Goal: Transaction & Acquisition: Subscribe to service/newsletter

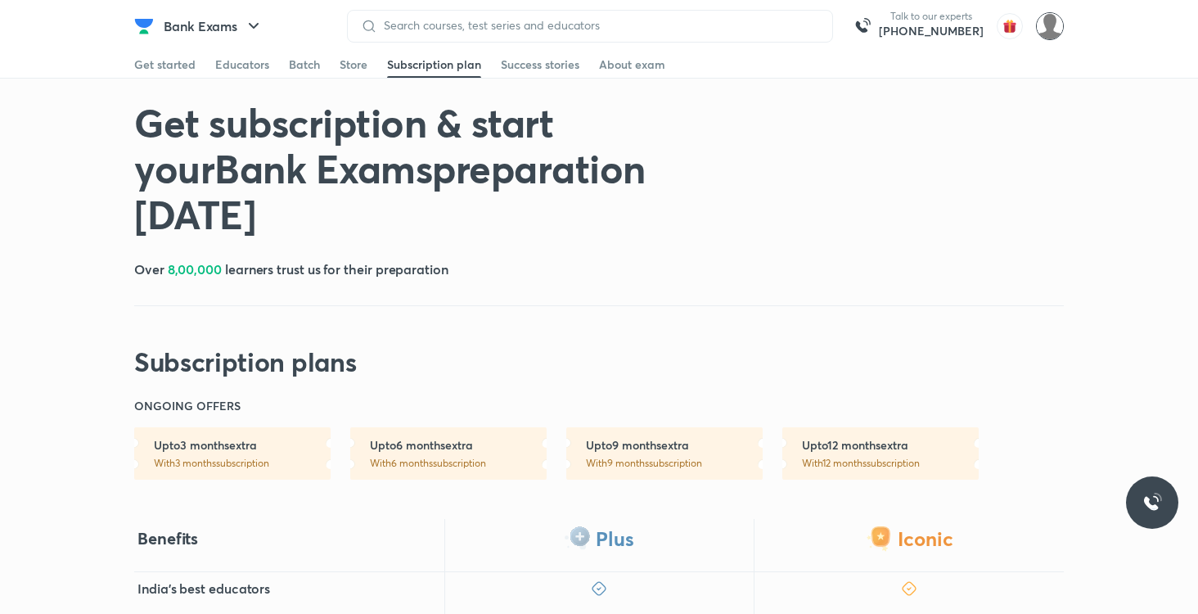
click at [1053, 30] on img at bounding box center [1050, 26] width 28 height 28
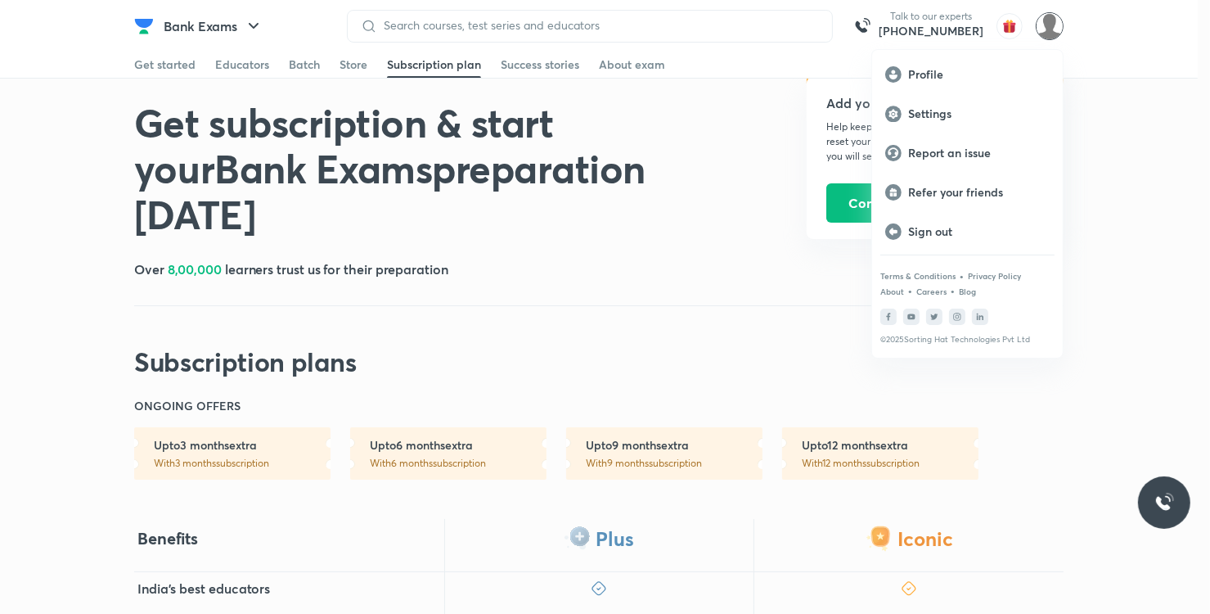
click at [802, 334] on div at bounding box center [605, 307] width 1210 height 614
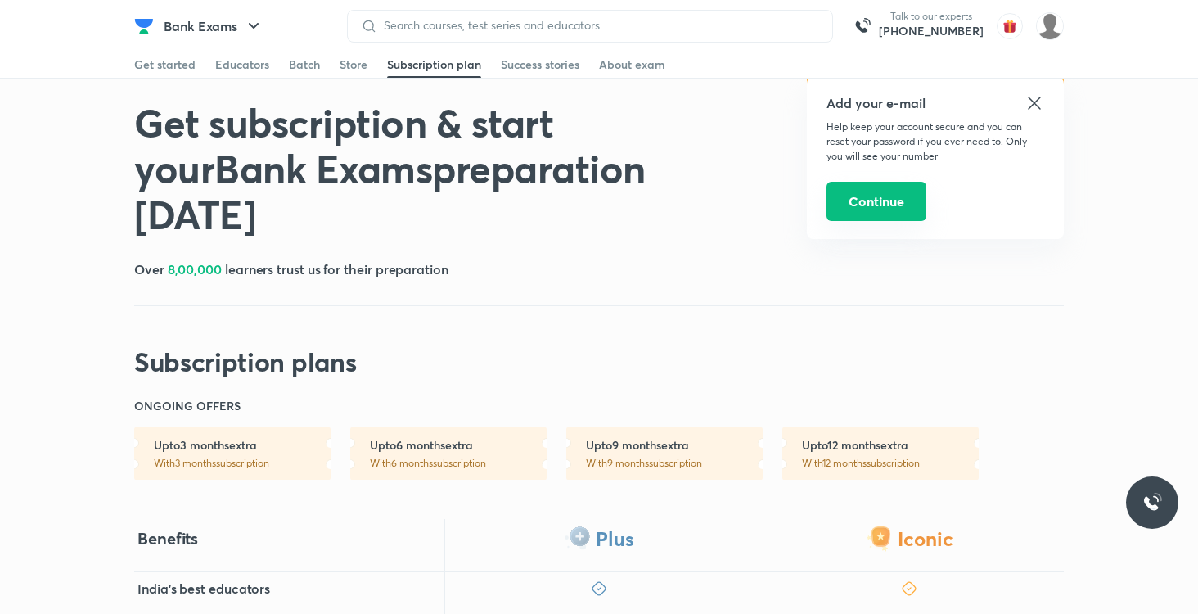
click at [880, 206] on button "Continue" at bounding box center [876, 201] width 100 height 39
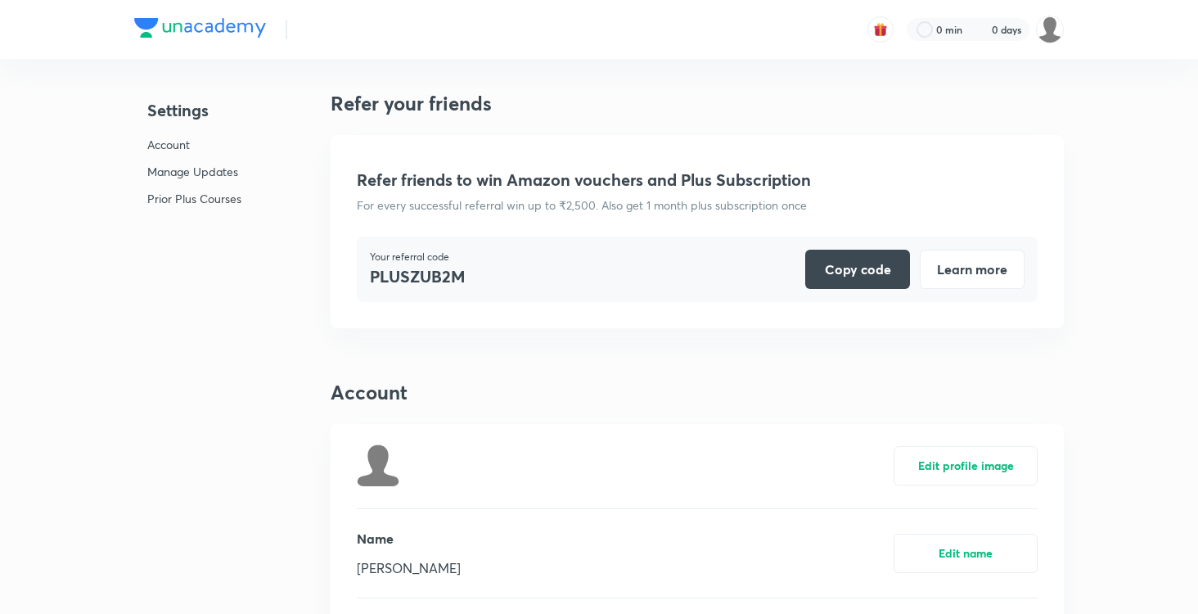
scroll to position [3997, 0]
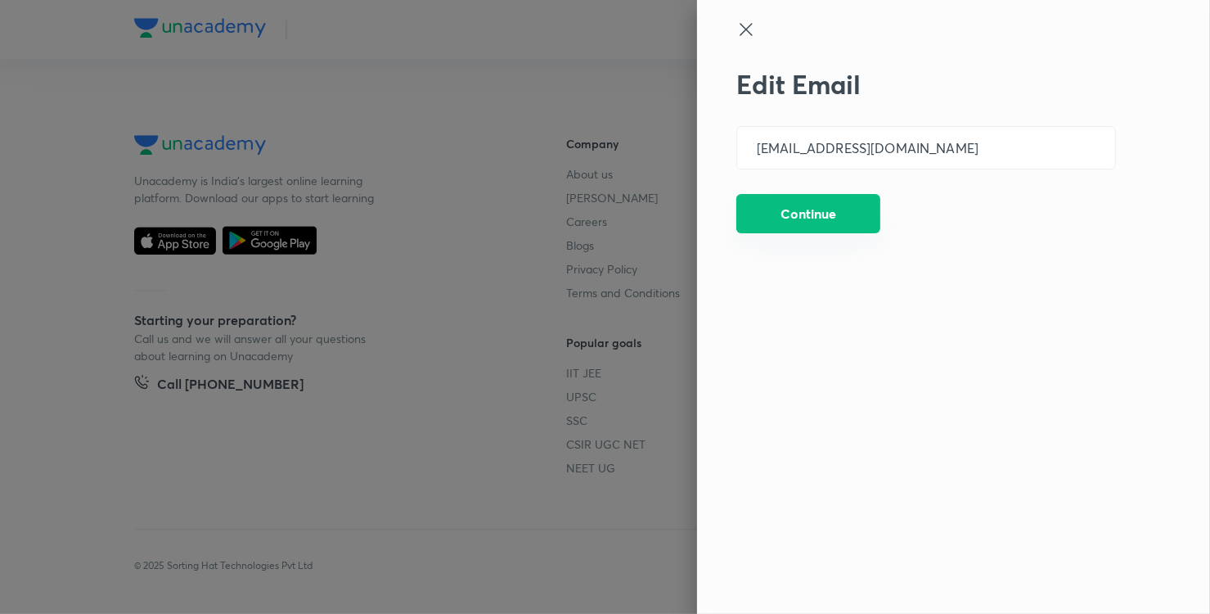
click at [844, 216] on button "Continue" at bounding box center [808, 213] width 144 height 39
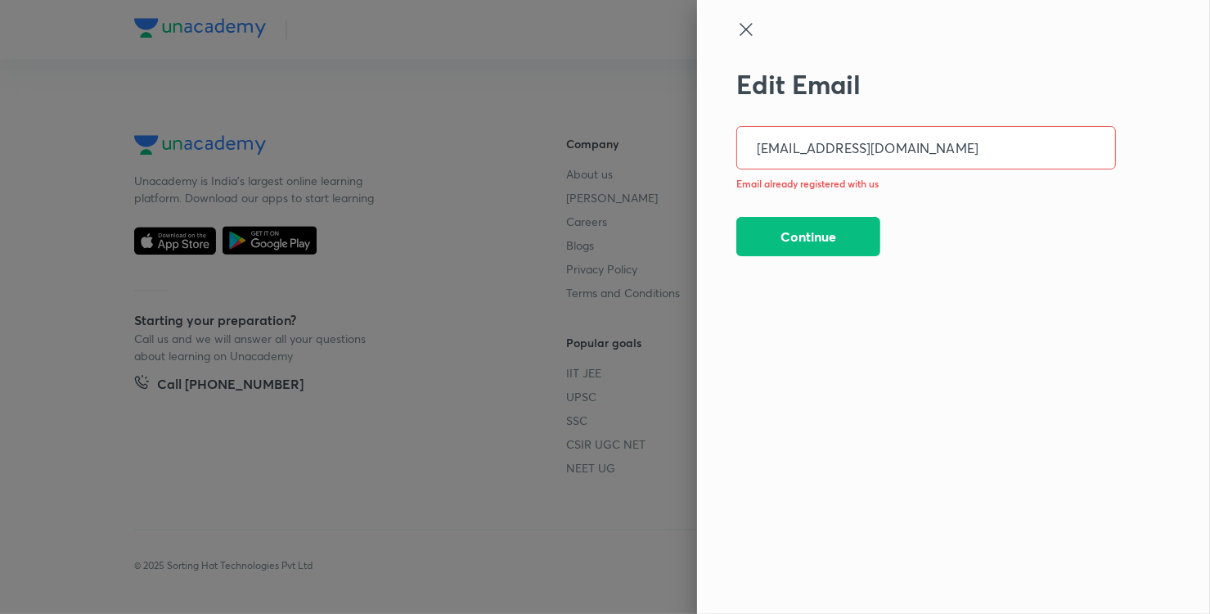
click at [988, 142] on input "gagandeep08052003@gmail.com" at bounding box center [926, 148] width 378 height 42
click at [860, 230] on button "Continue" at bounding box center [808, 234] width 144 height 39
click at [997, 145] on input "gagandeep08052003@gmail.com" at bounding box center [926, 148] width 378 height 42
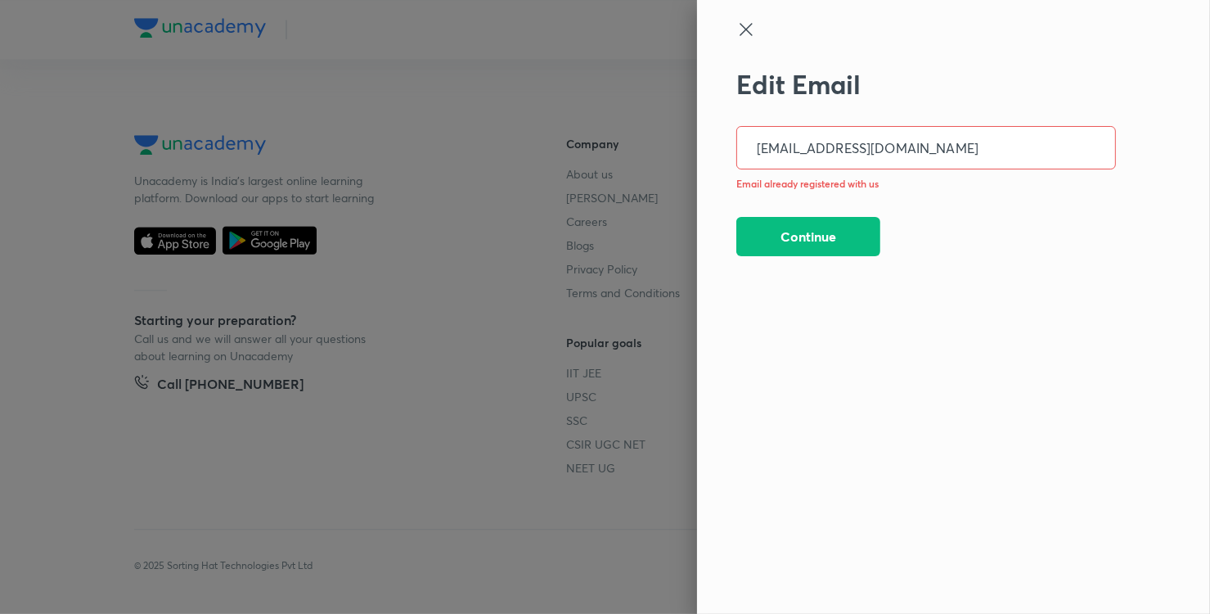
click at [997, 145] on input "gagandeep08052003@gmail.com" at bounding box center [926, 148] width 378 height 42
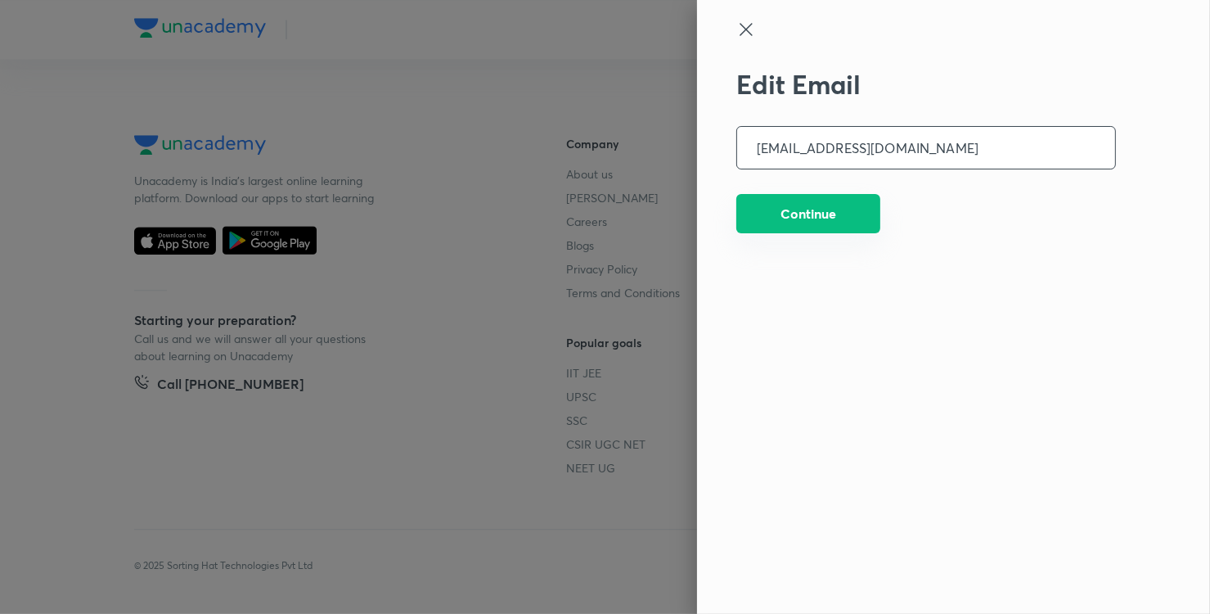
type input "manjitujala@gmail.com"
click at [870, 218] on button "Continue" at bounding box center [808, 213] width 144 height 39
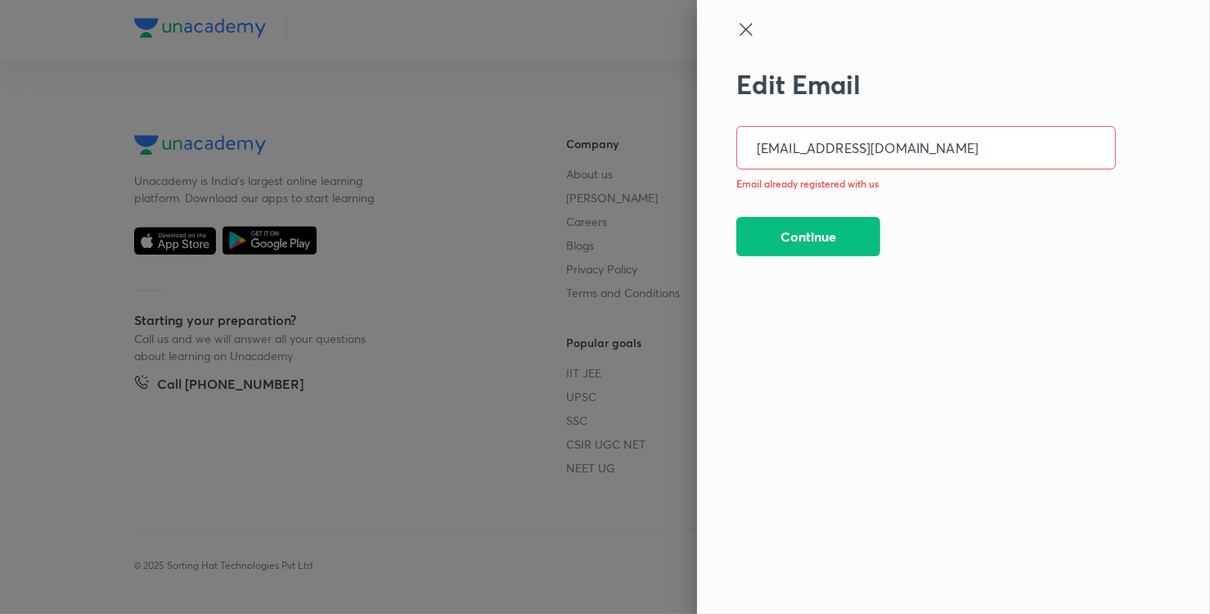
click at [746, 31] on icon at bounding box center [746, 30] width 20 height 20
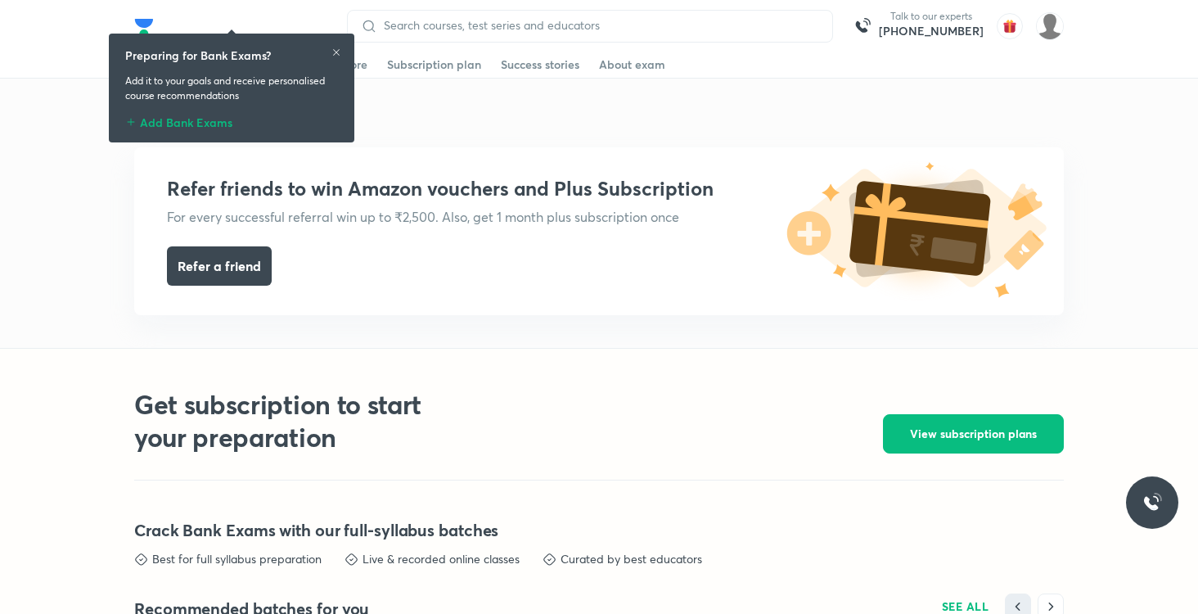
scroll to position [3146, 0]
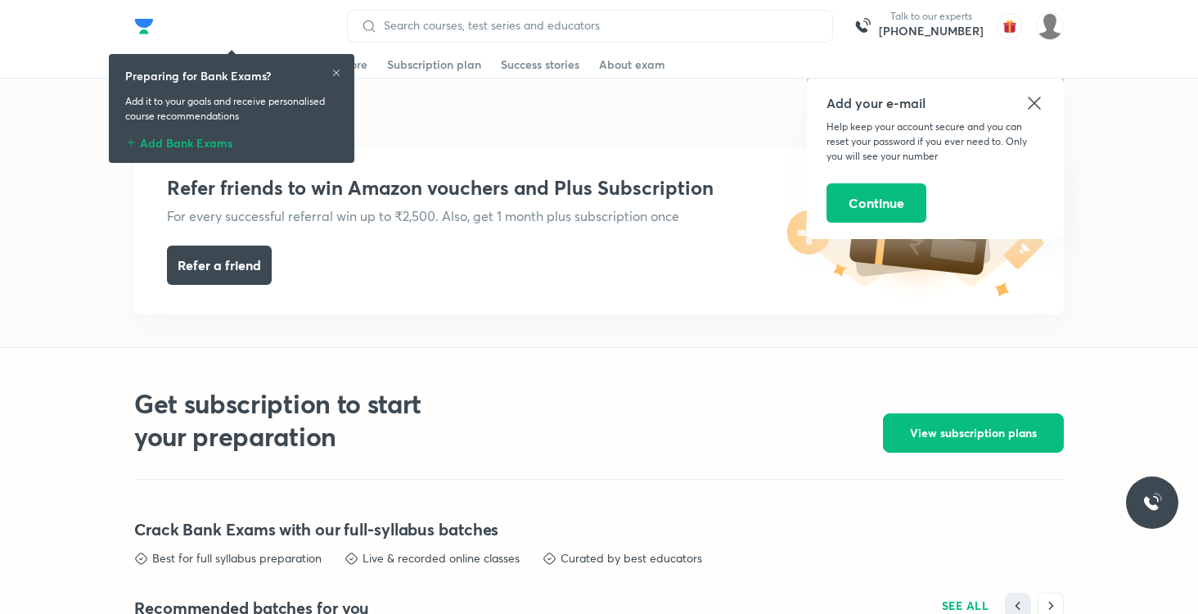
click at [1034, 112] on icon at bounding box center [1034, 103] width 20 height 20
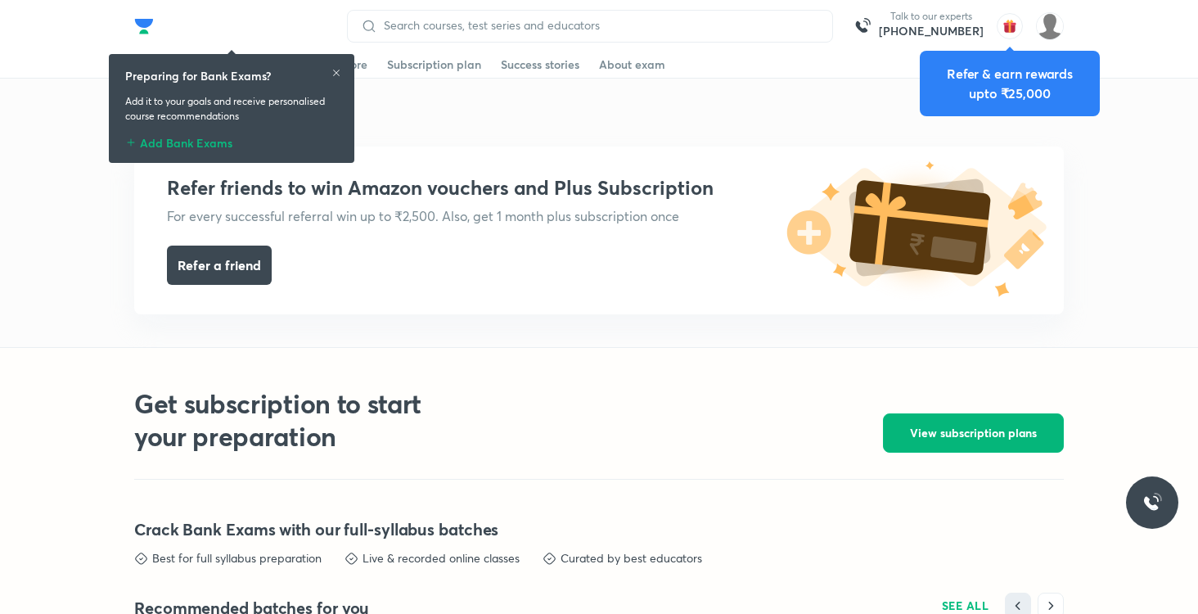
click at [969, 441] on span "View subscription plans" at bounding box center [973, 433] width 127 height 16
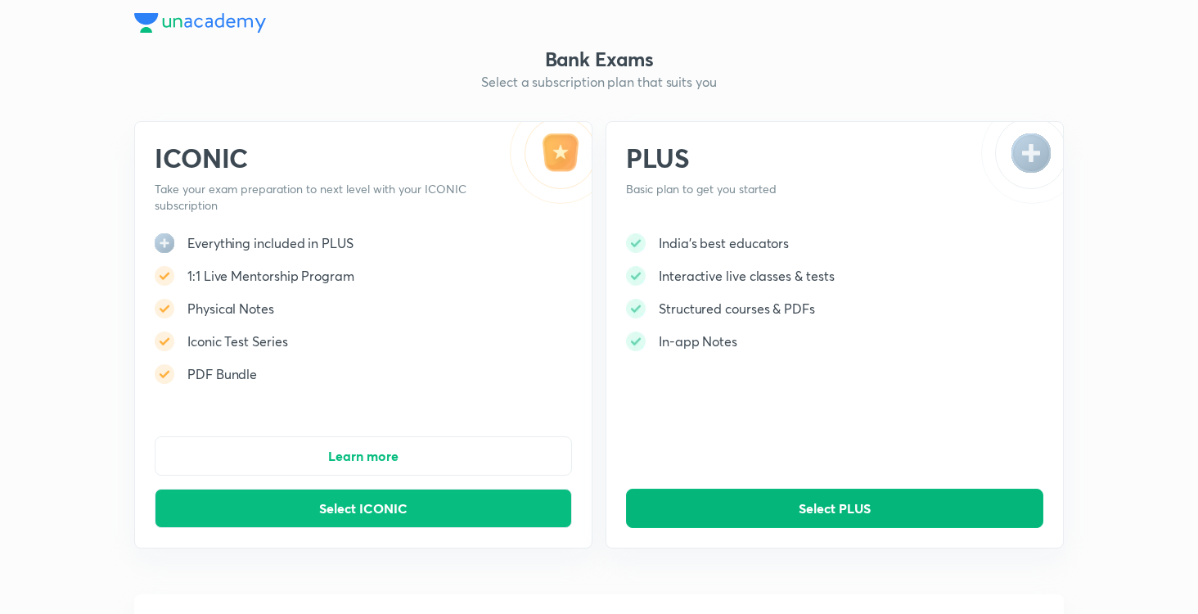
click at [707, 510] on button "Select PLUS" at bounding box center [834, 507] width 417 height 39
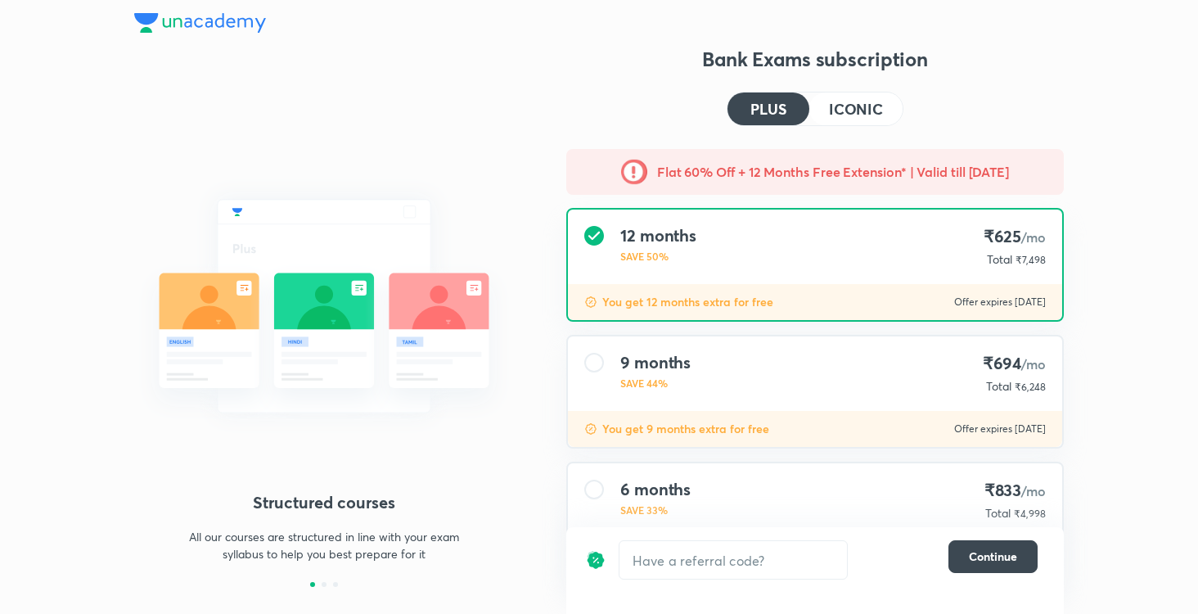
scroll to position [154, 0]
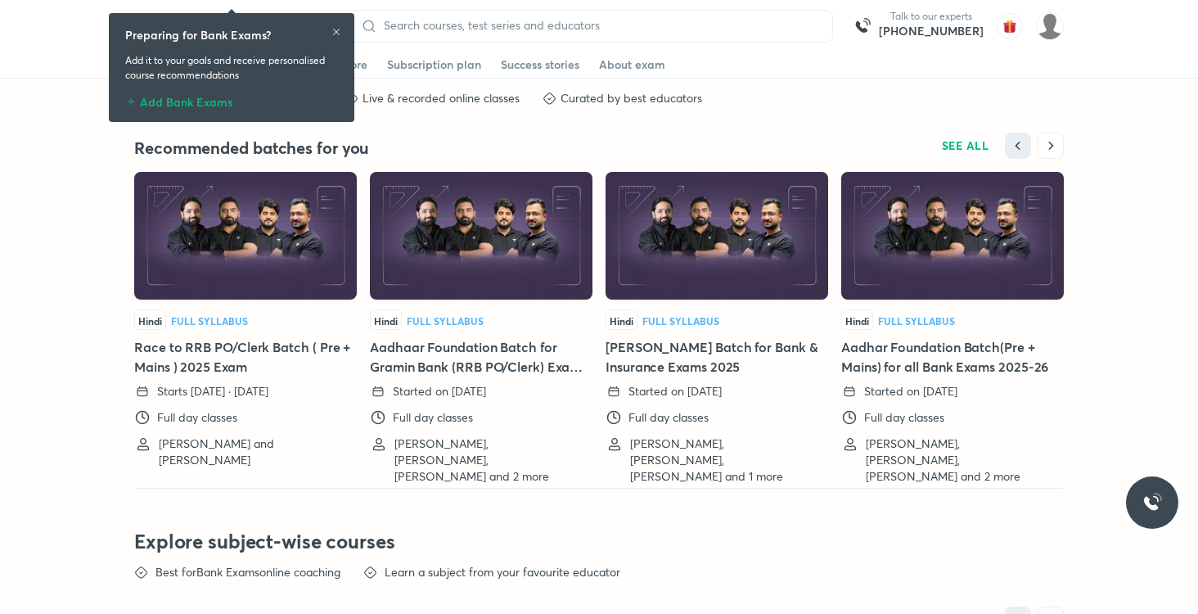
scroll to position [3570, 0]
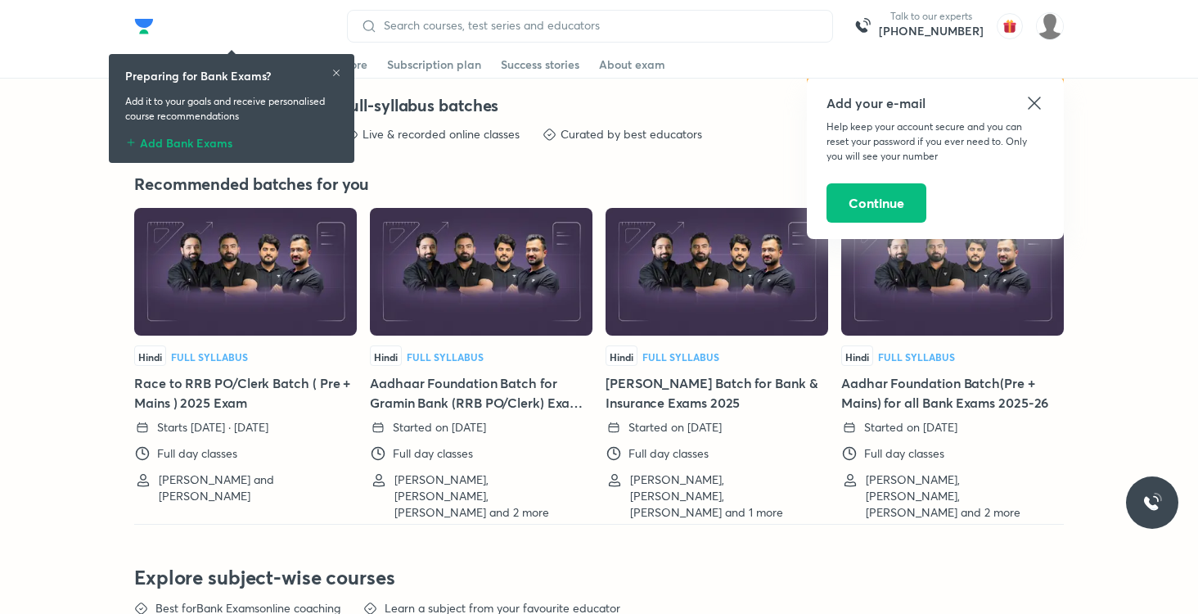
click at [1031, 104] on icon at bounding box center [1034, 103] width 20 height 20
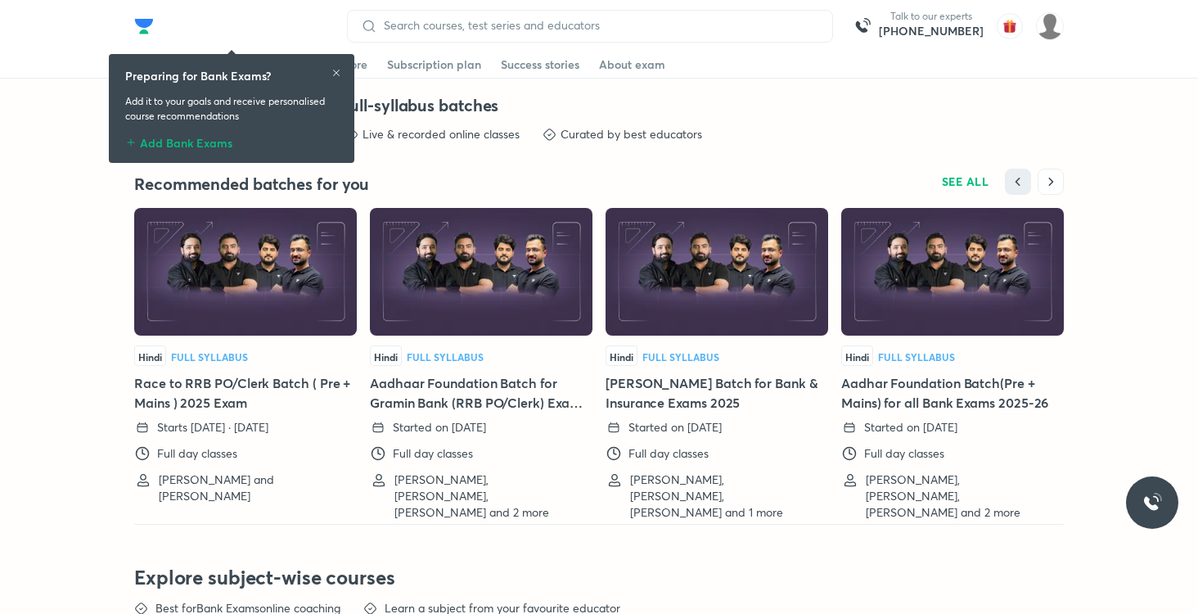
click at [925, 326] on img at bounding box center [952, 272] width 222 height 128
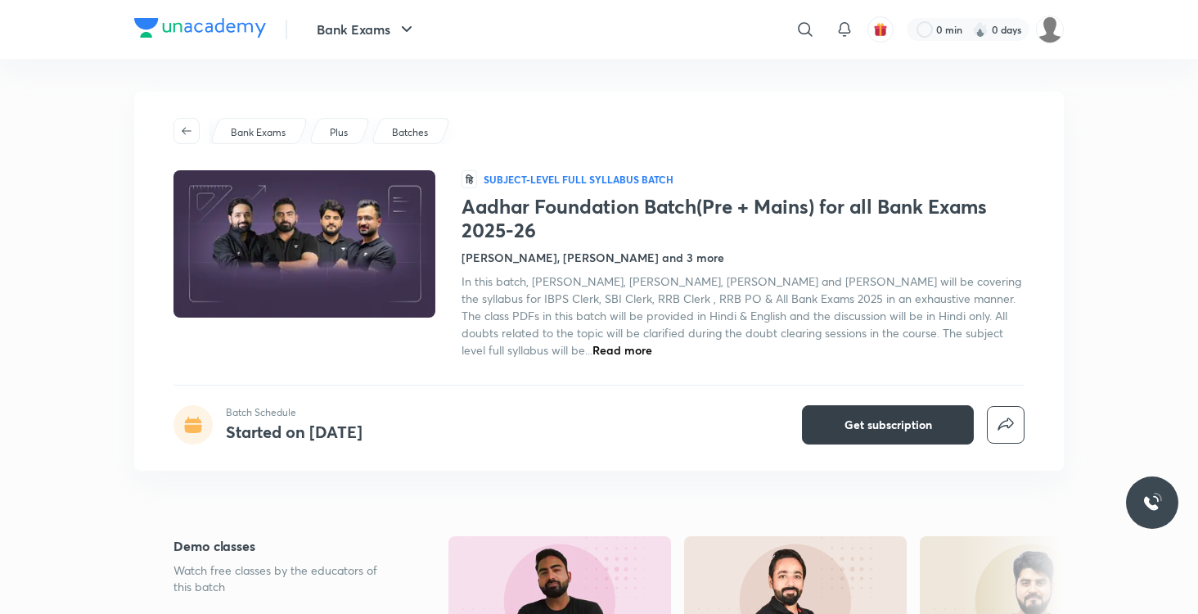
click at [877, 428] on span "Get subscription" at bounding box center [888, 424] width 88 height 16
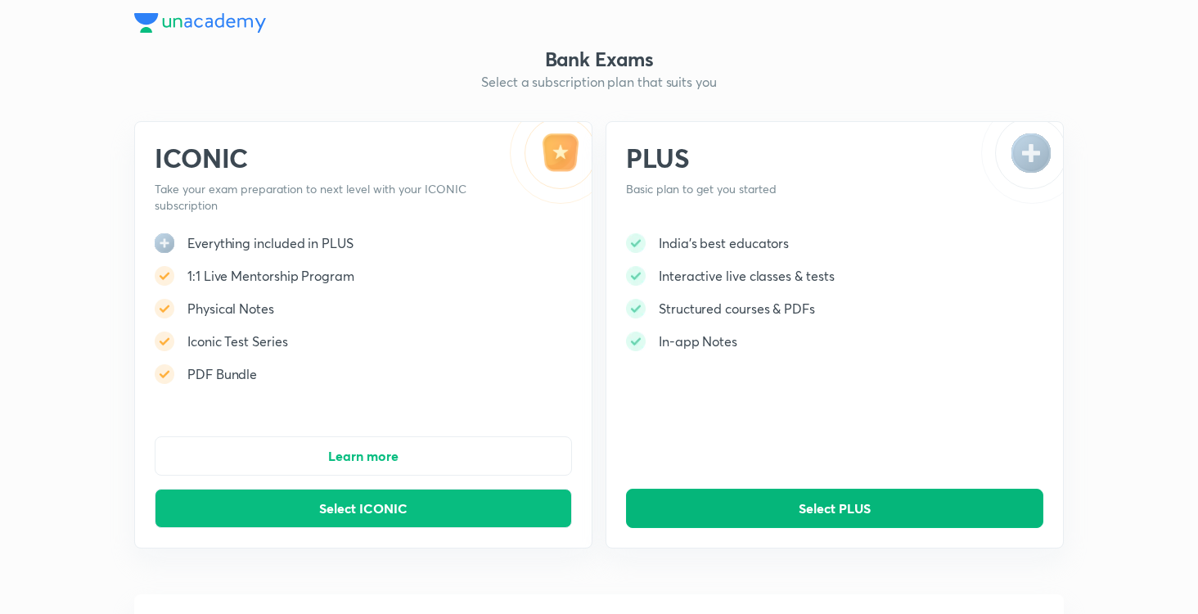
click at [828, 501] on span "Select PLUS" at bounding box center [834, 508] width 72 height 16
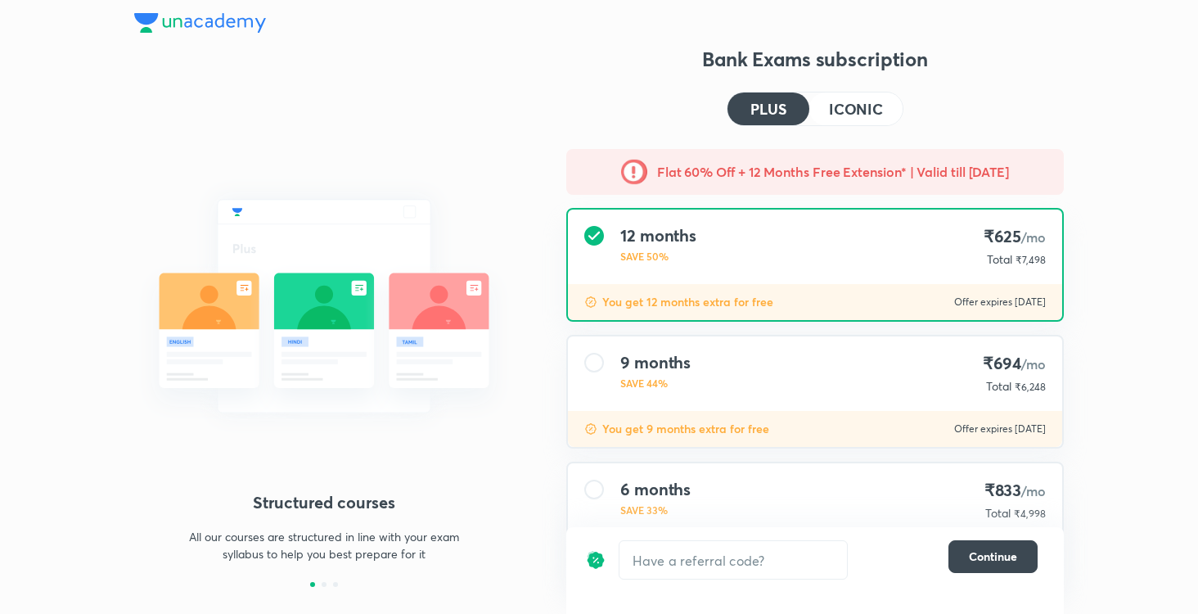
scroll to position [154, 0]
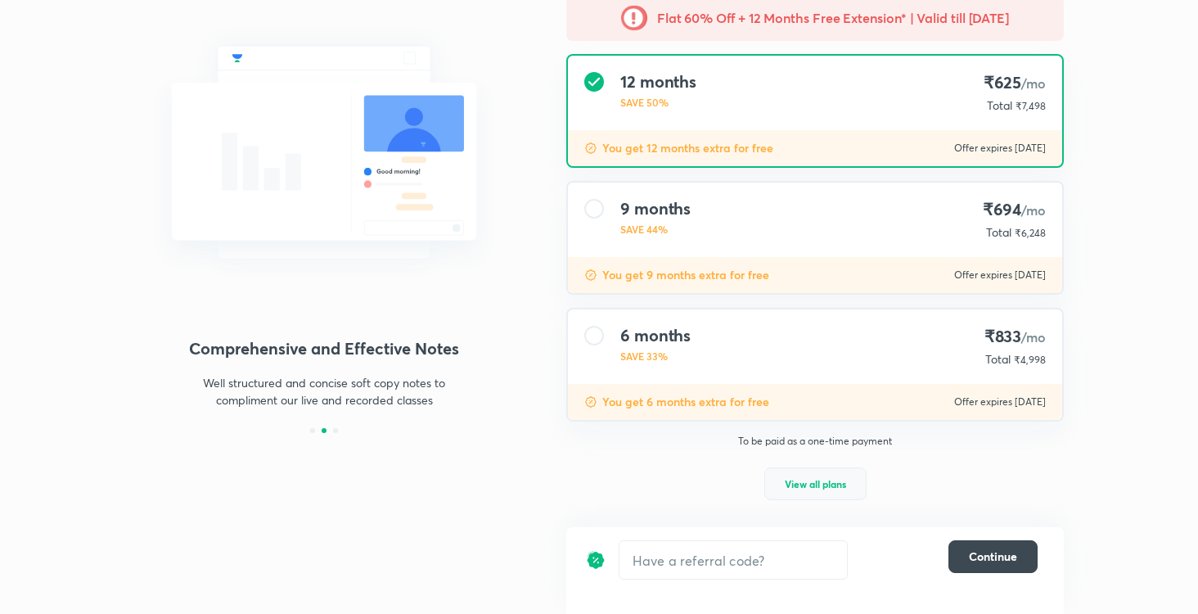
click at [804, 490] on span "View all plans" at bounding box center [814, 483] width 61 height 16
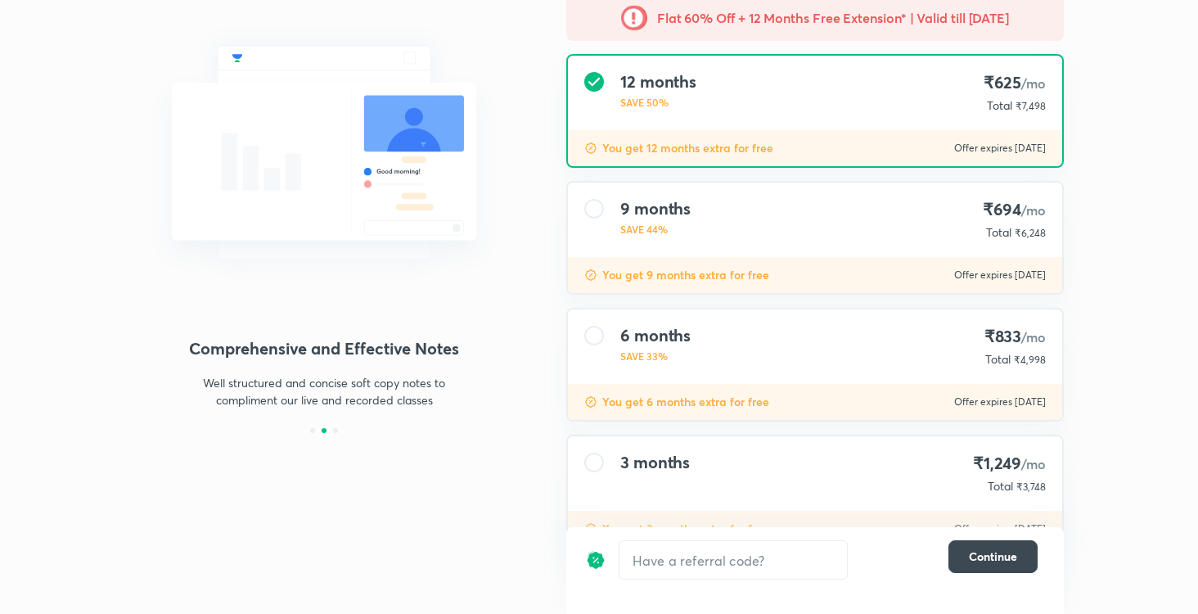
scroll to position [209, 0]
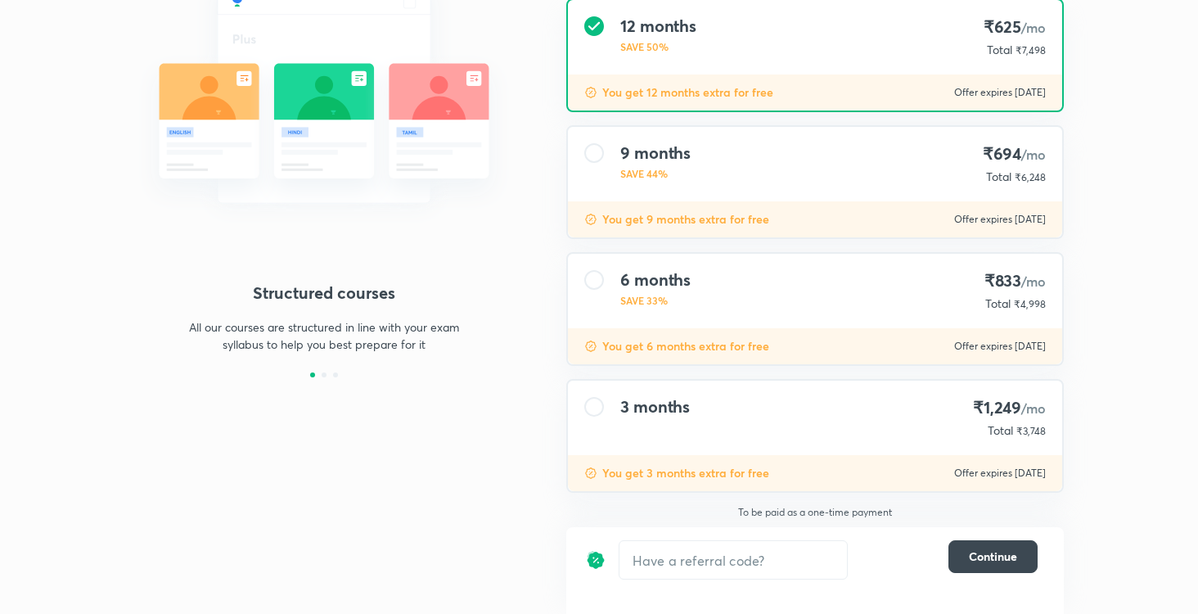
click at [591, 410] on div at bounding box center [594, 407] width 20 height 20
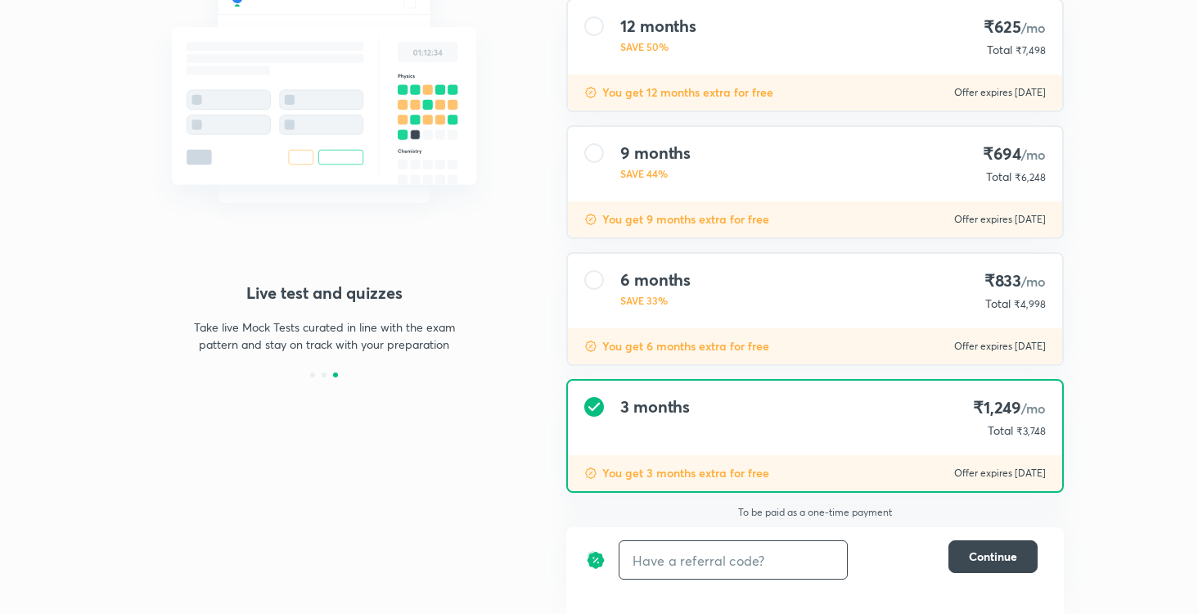
click at [774, 564] on input "text" at bounding box center [732, 560] width 227 height 38
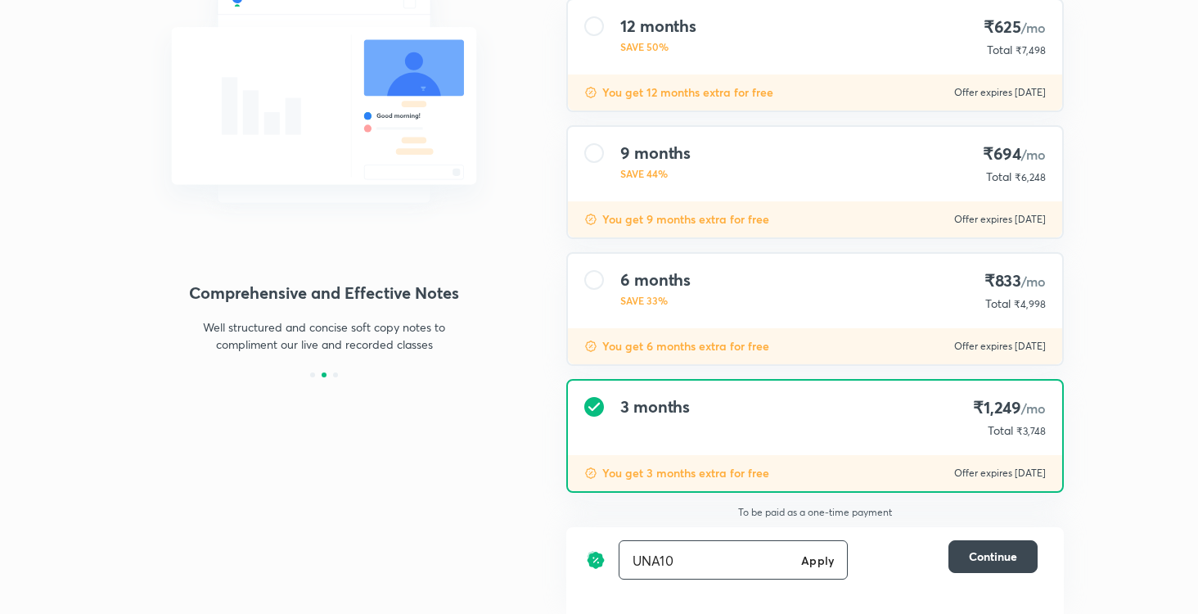
type input "UNA10"
click at [815, 564] on h6 "Apply" at bounding box center [817, 559] width 33 height 17
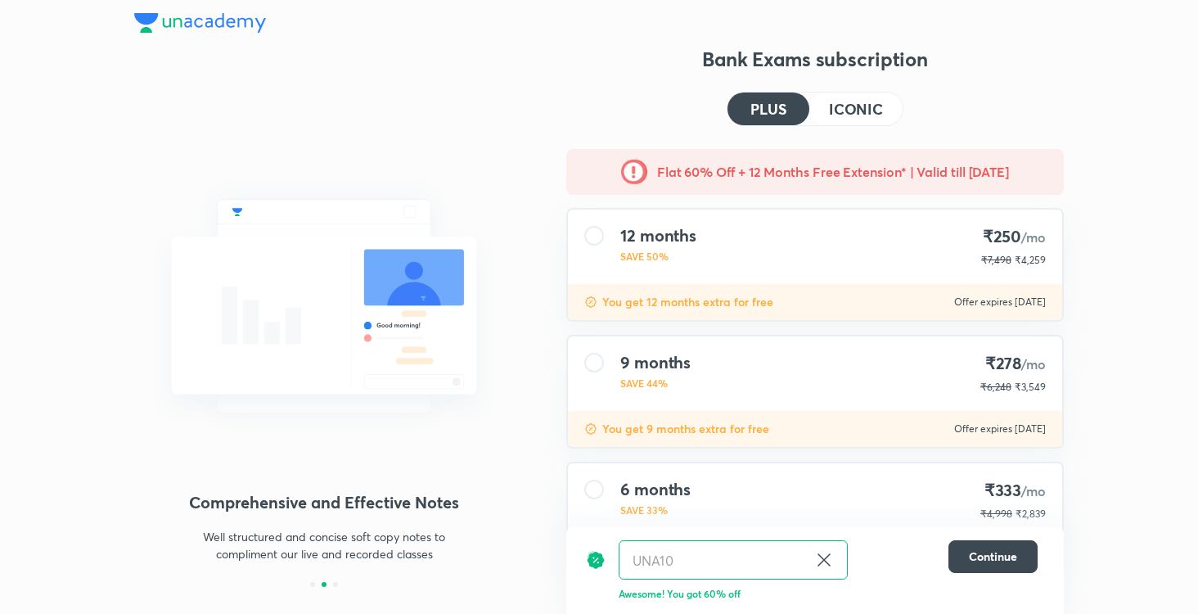
scroll to position [209, 0]
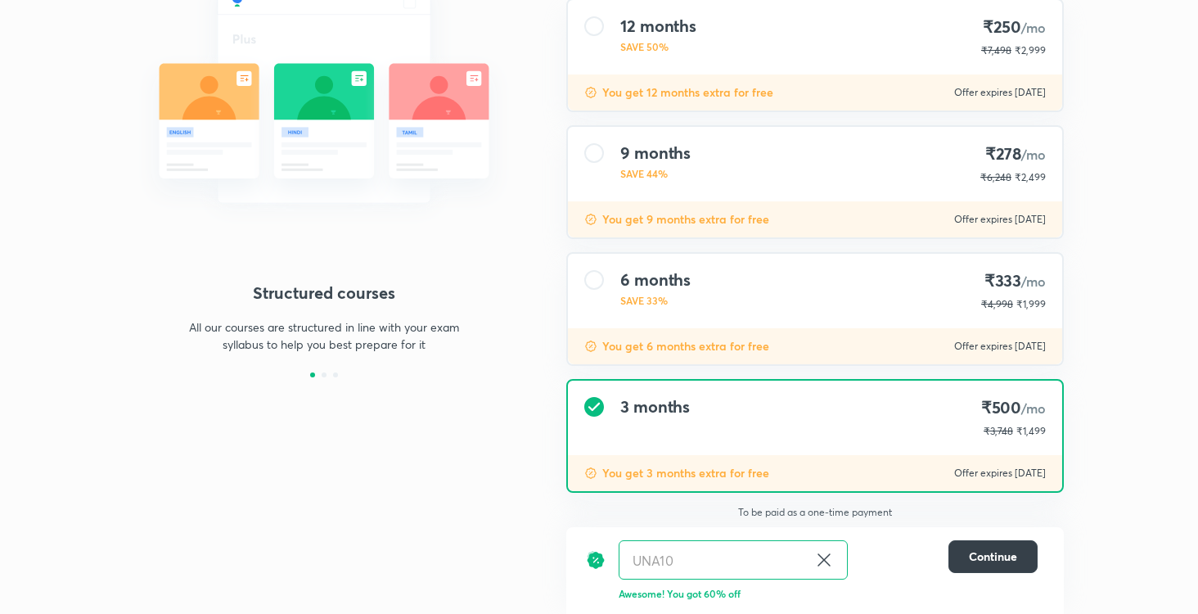
click at [993, 561] on span "Continue" at bounding box center [993, 556] width 48 height 16
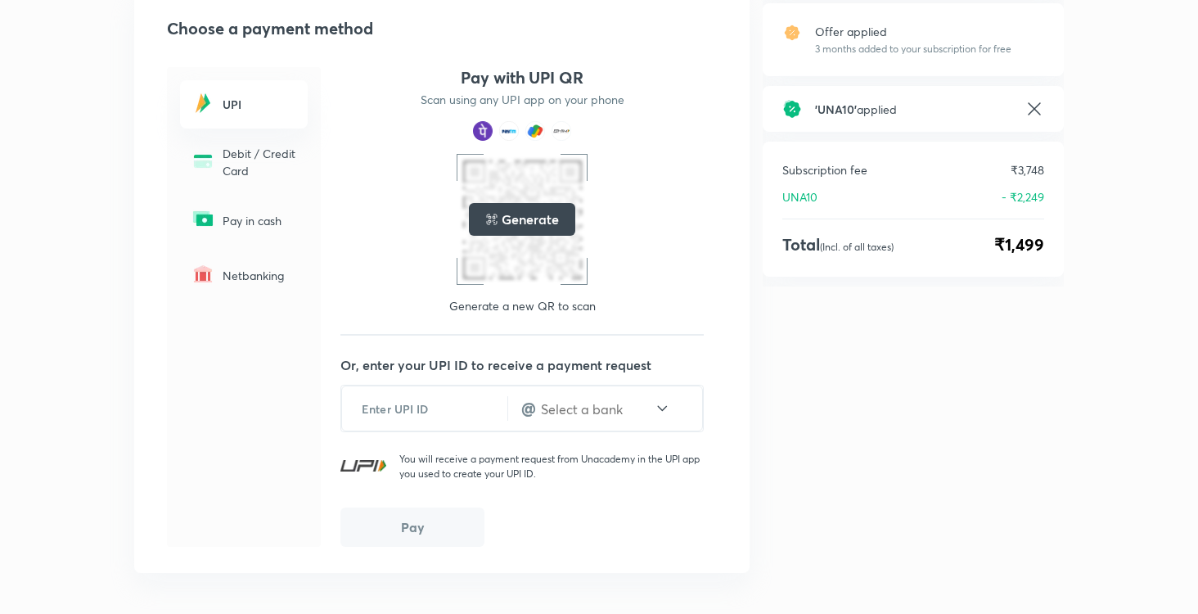
scroll to position [202, 0]
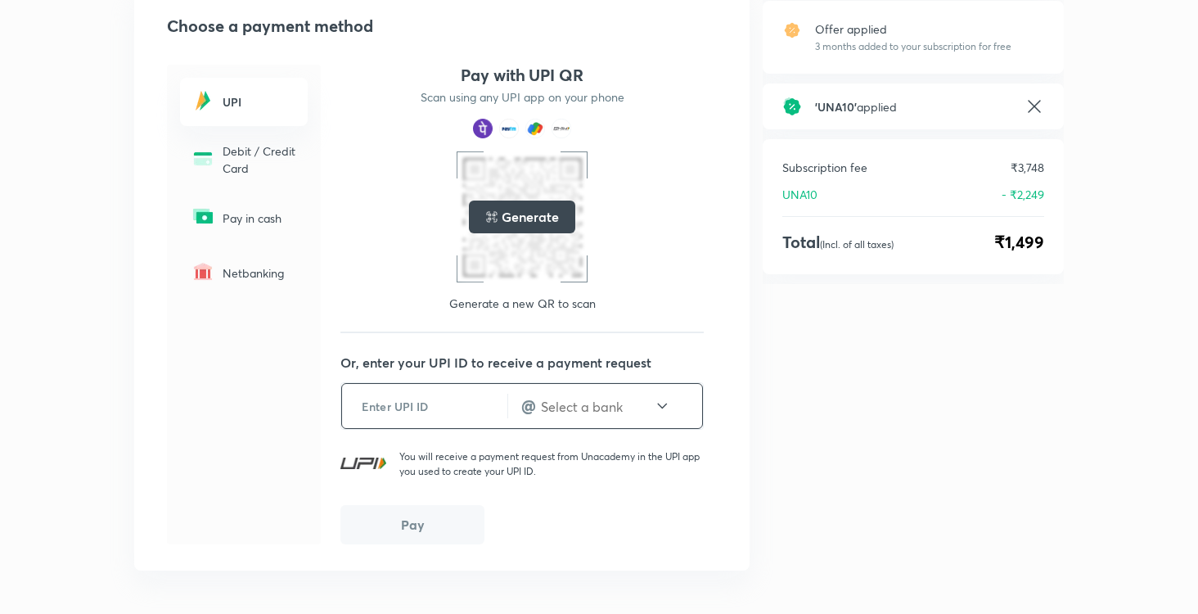
click at [418, 420] on input "text" at bounding box center [424, 406] width 165 height 40
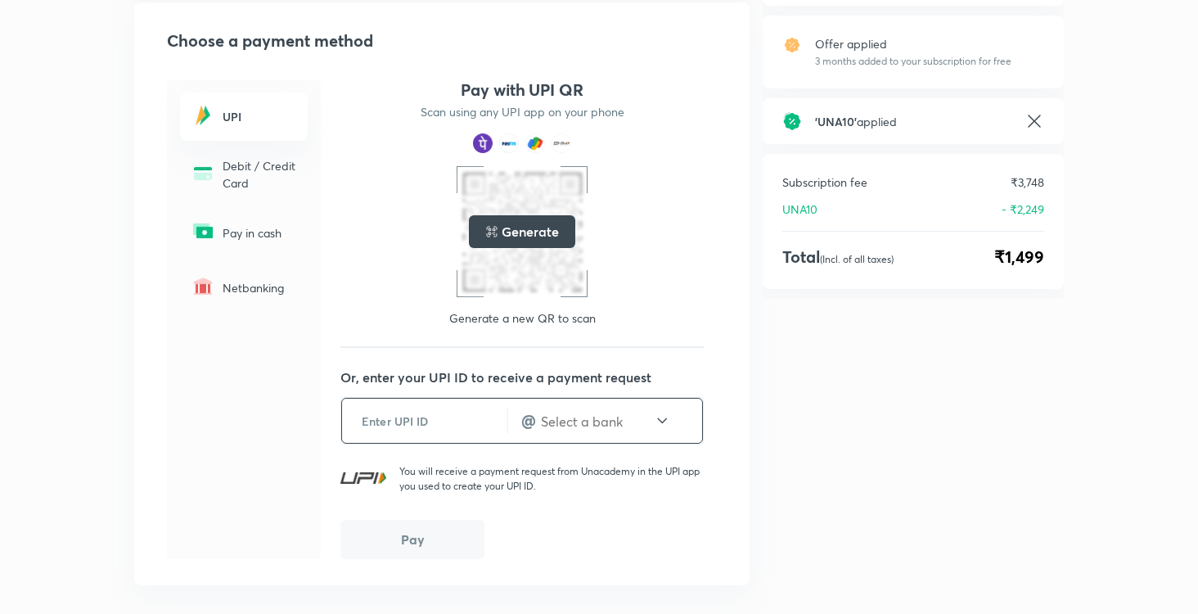
scroll to position [200, 0]
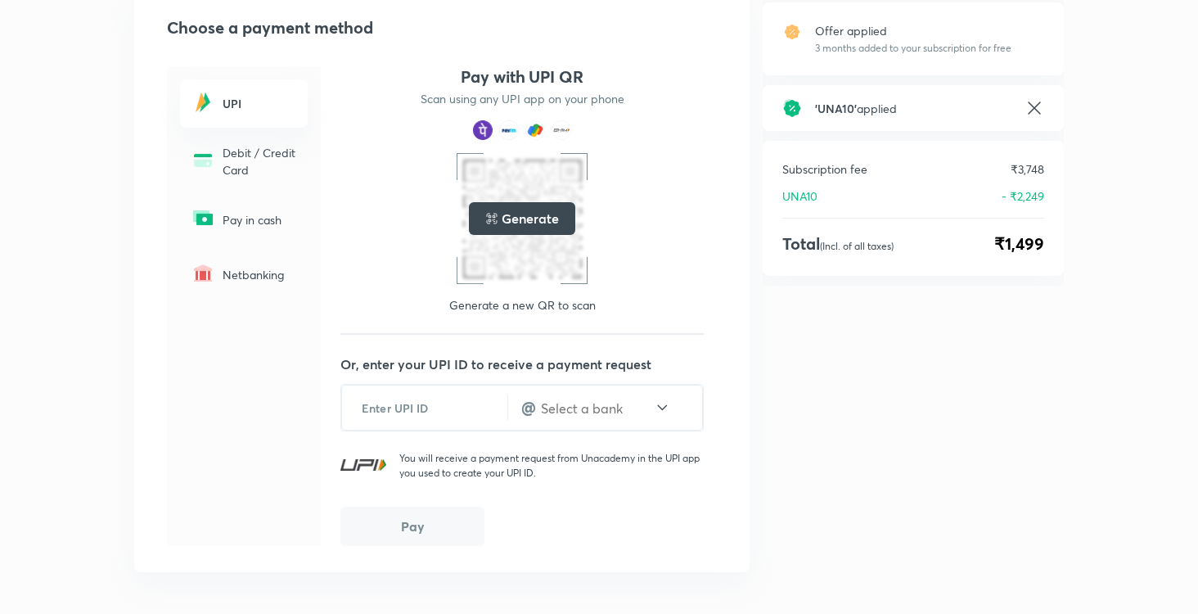
click at [535, 223] on h5 "Generate" at bounding box center [529, 219] width 56 height 20
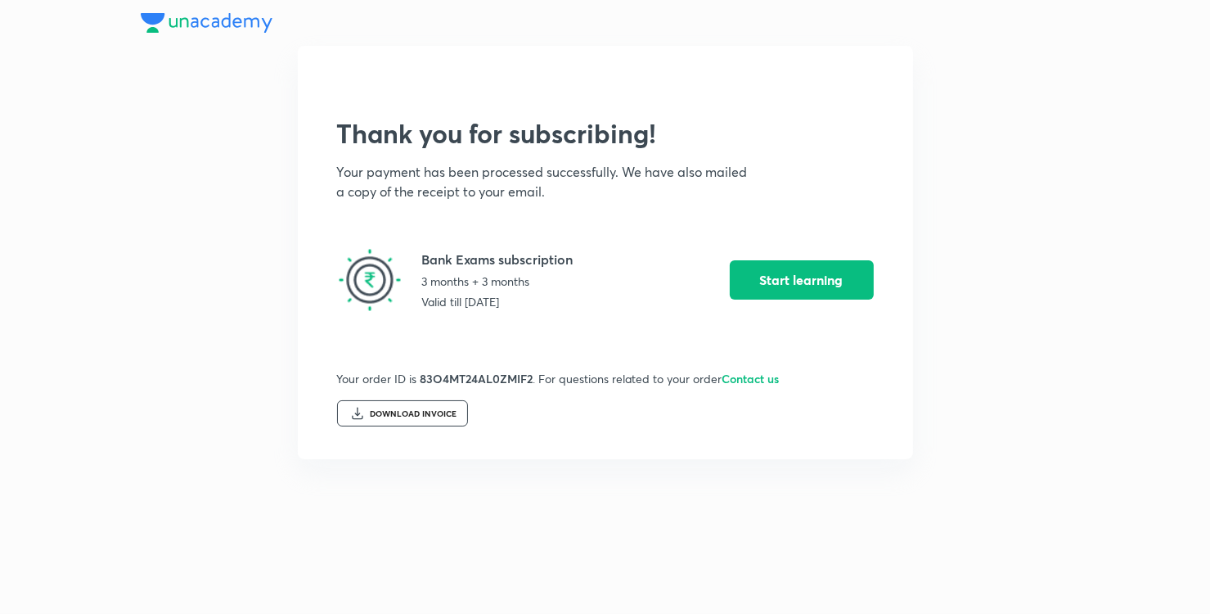
click at [443, 416] on div "DOWNLOAD INVOICE" at bounding box center [414, 414] width 87 height 10
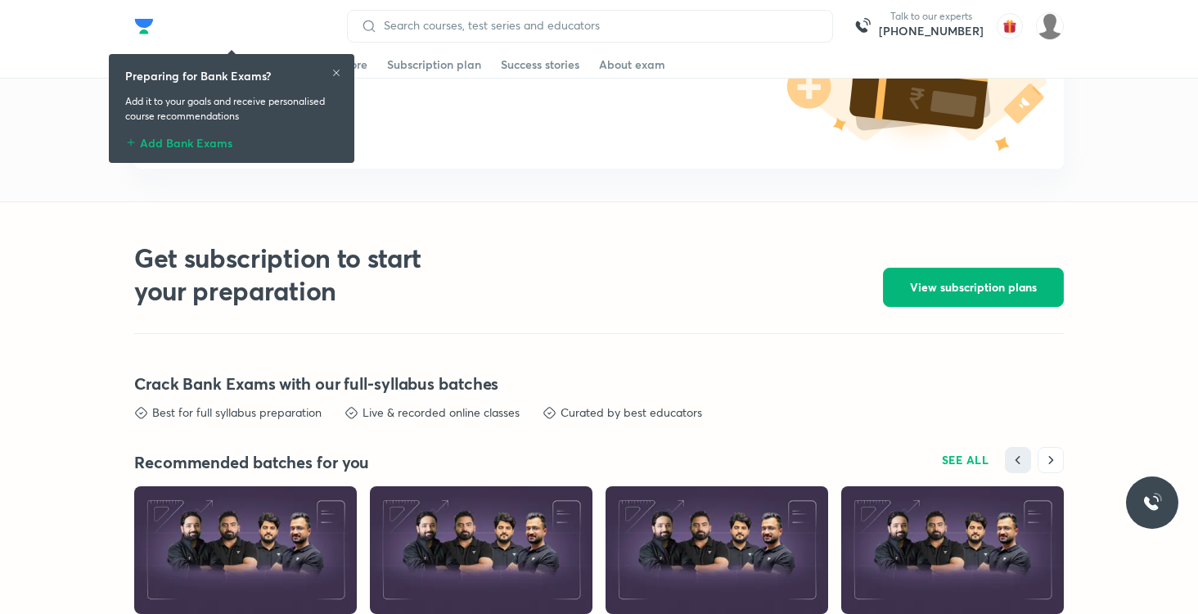
click at [1010, 307] on button "View subscription plans" at bounding box center [973, 286] width 181 height 39
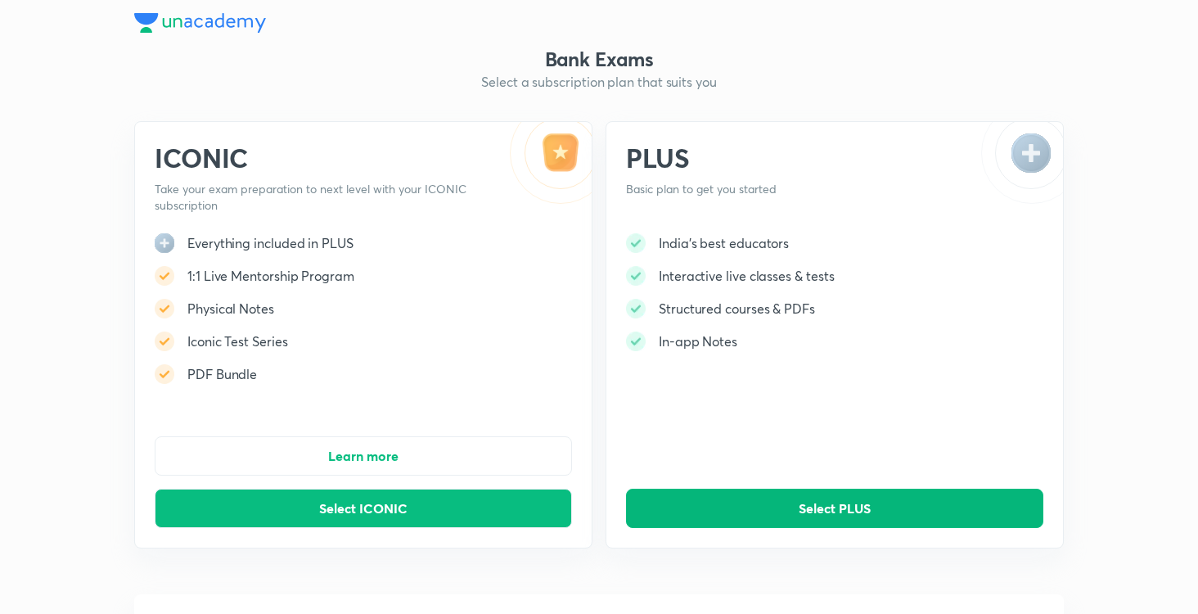
click at [879, 509] on button "Select PLUS" at bounding box center [834, 507] width 417 height 39
click at [380, 520] on button "Select ICONIC" at bounding box center [363, 507] width 417 height 39
click at [820, 522] on button "Select PLUS" at bounding box center [834, 507] width 417 height 39
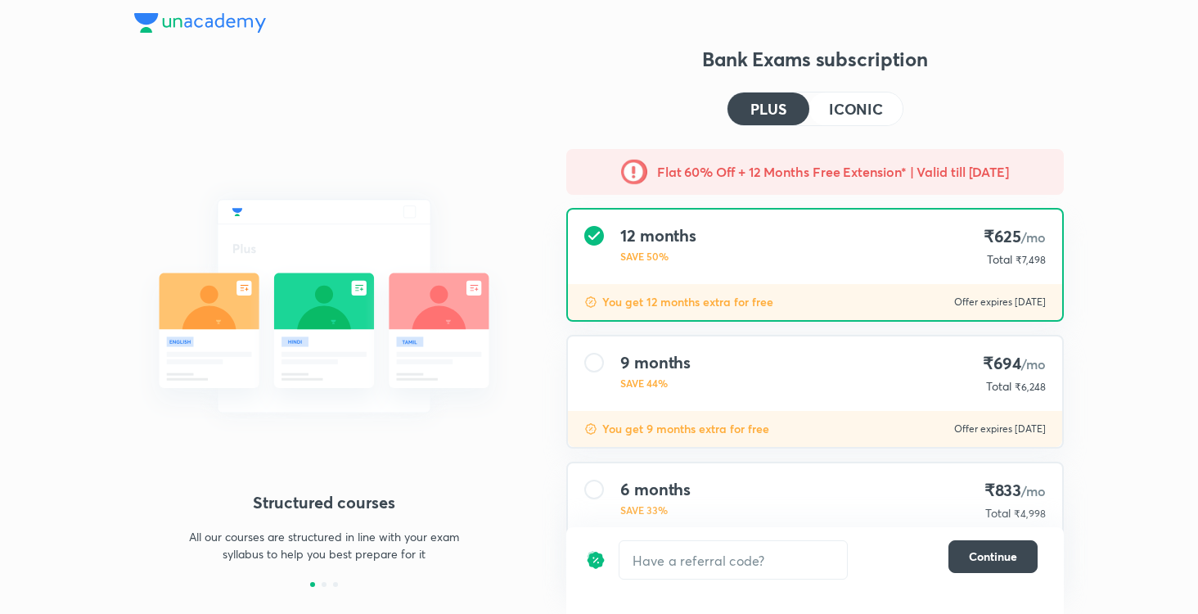
scroll to position [154, 0]
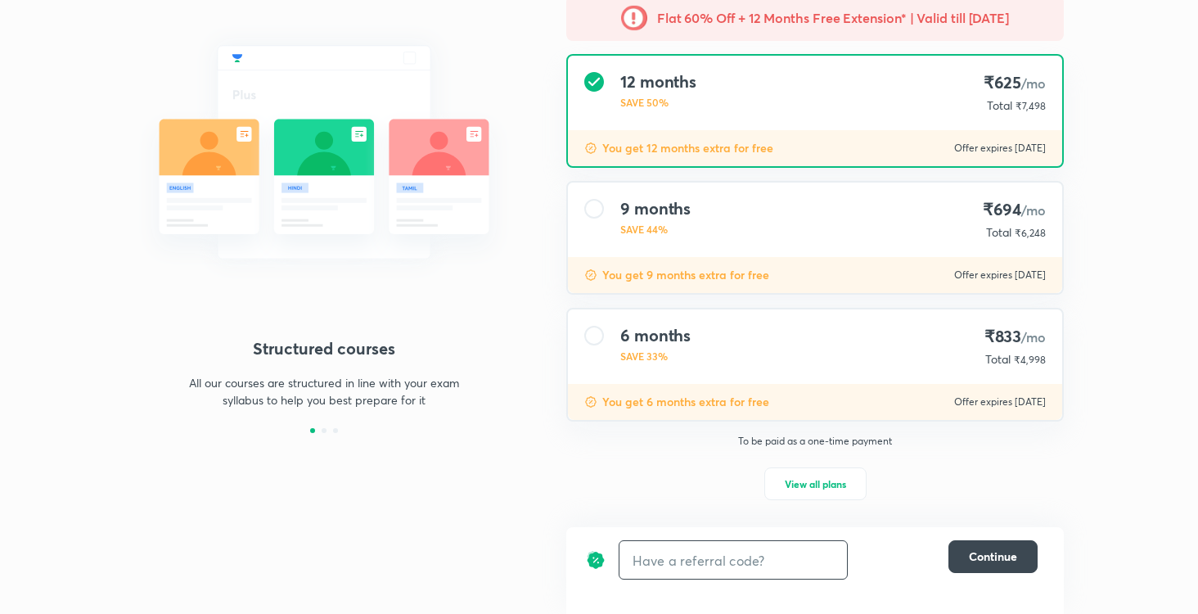
click at [750, 559] on input "text" at bounding box center [732, 560] width 227 height 38
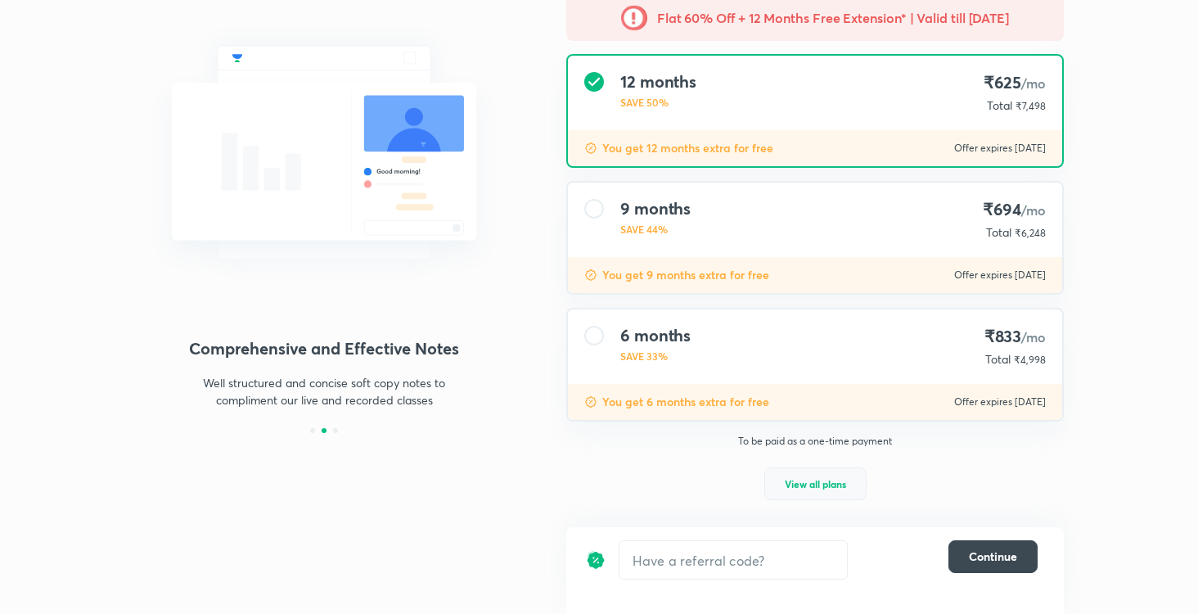
click at [822, 492] on button "View all plans" at bounding box center [815, 483] width 102 height 33
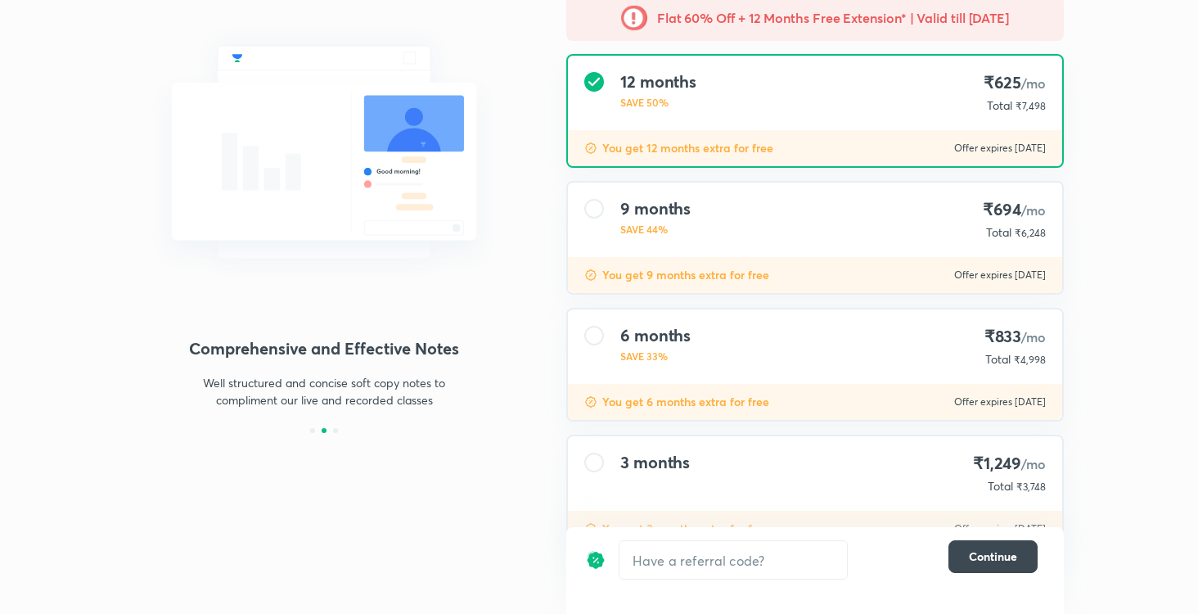
scroll to position [209, 0]
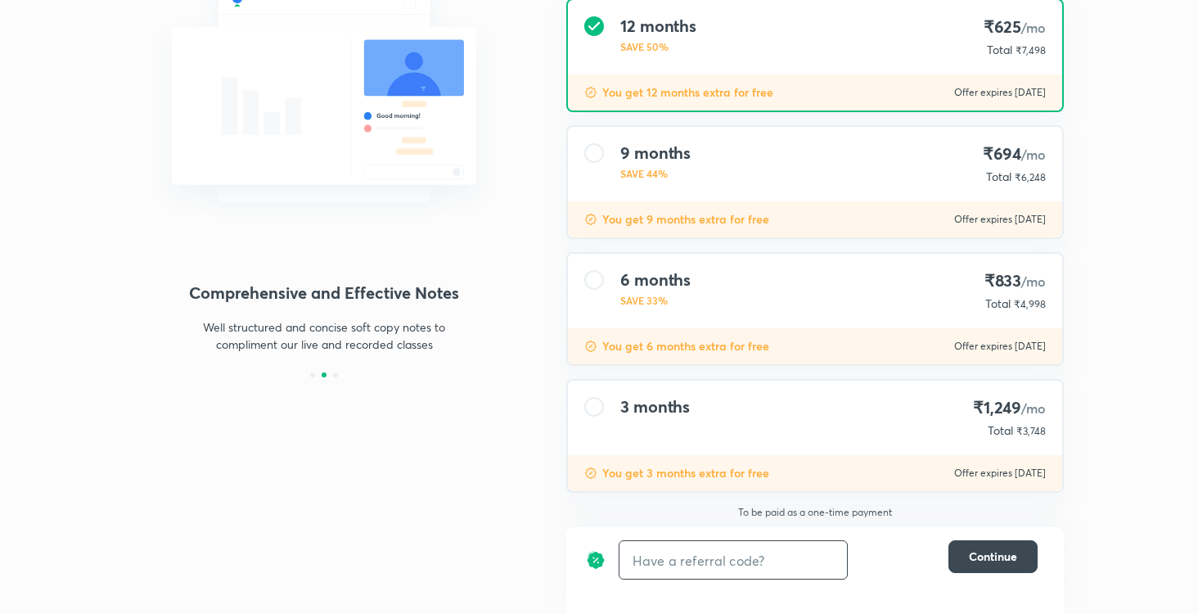
click at [689, 567] on input "text" at bounding box center [732, 560] width 227 height 38
type input "u"
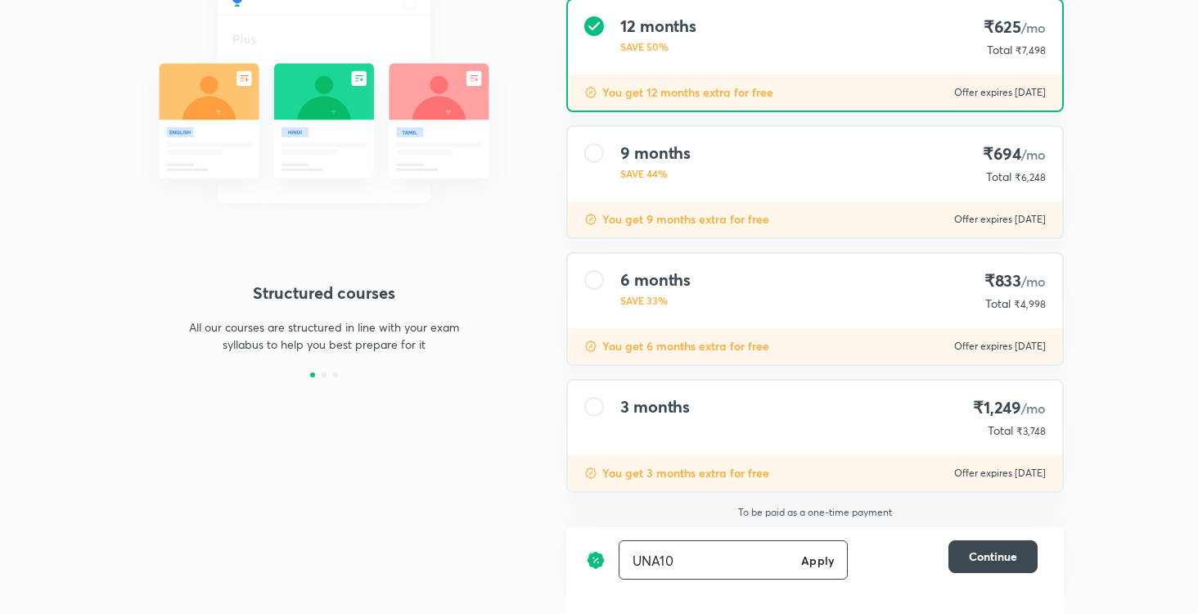
type input "UNA10"
click at [821, 561] on h6 "Apply" at bounding box center [817, 559] width 33 height 17
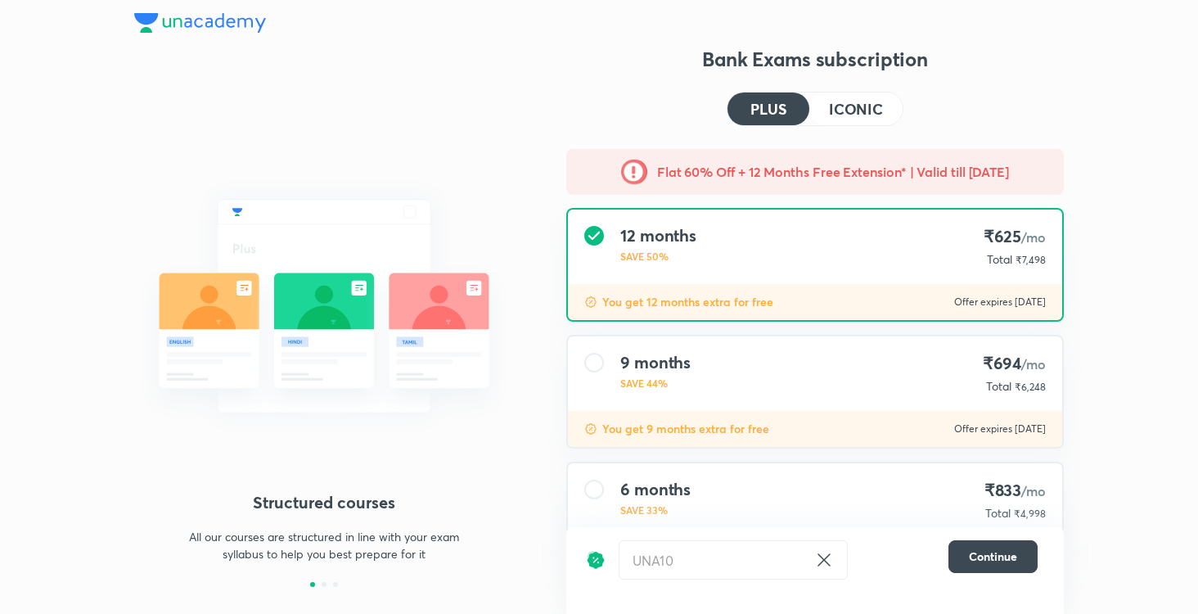
scroll to position [209, 0]
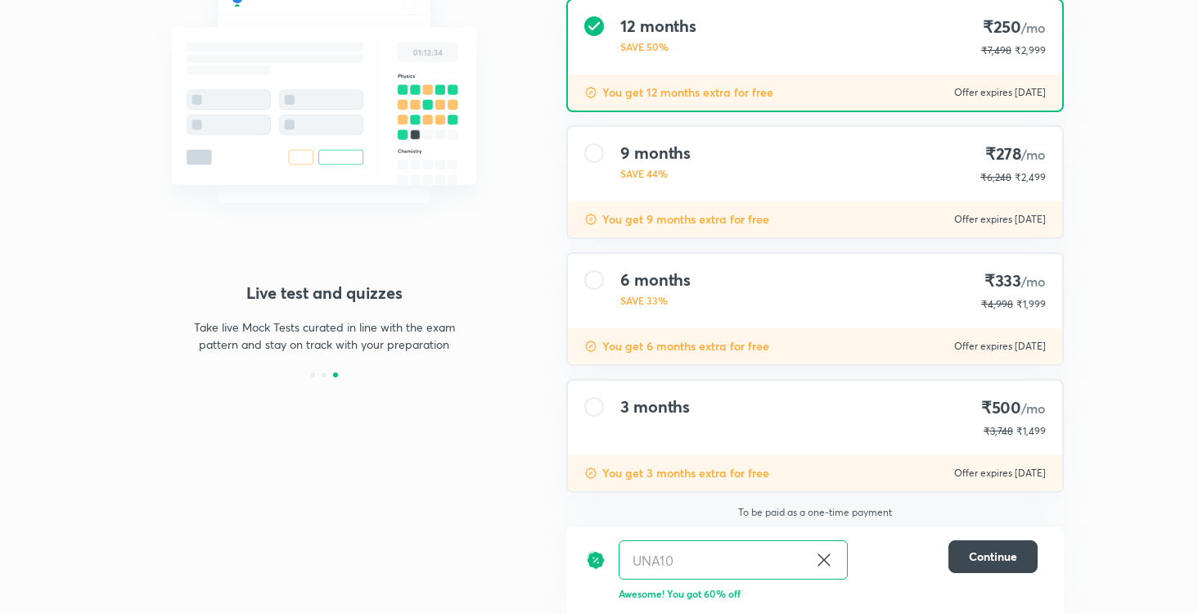
click at [825, 559] on icon at bounding box center [823, 559] width 12 height 12
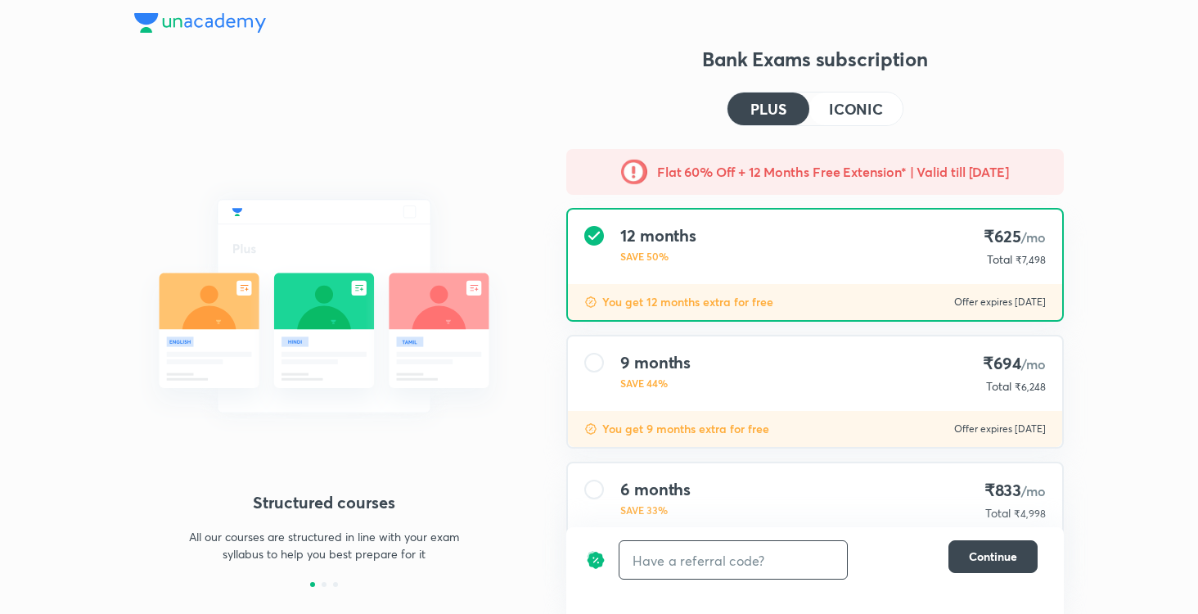
click at [724, 560] on input "text" at bounding box center [732, 560] width 227 height 38
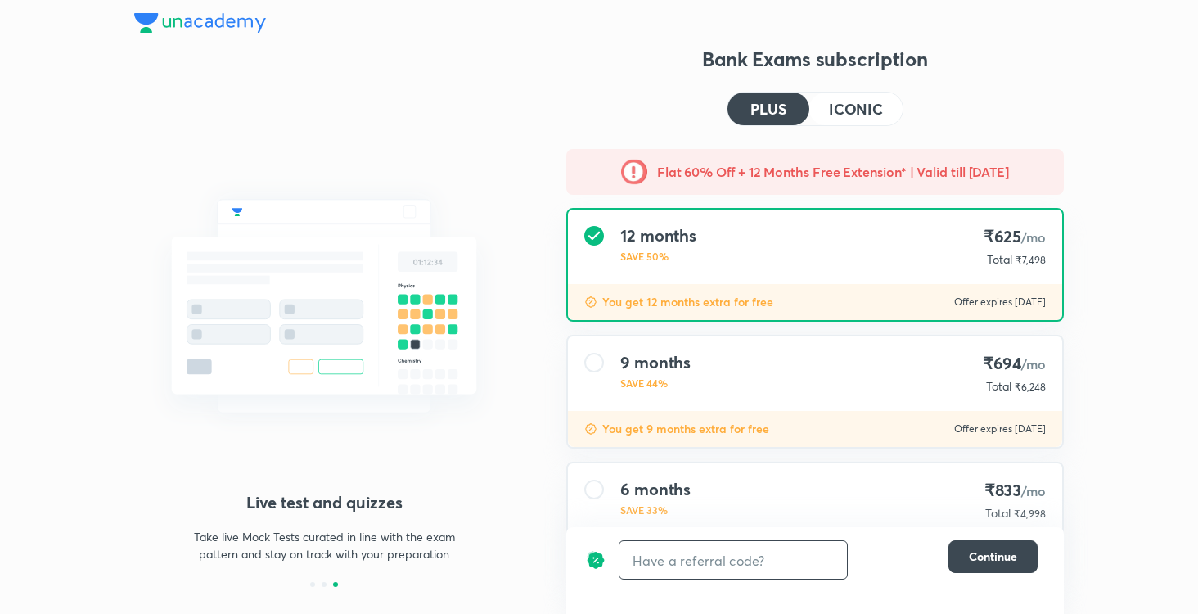
click at [721, 552] on input "text" at bounding box center [732, 560] width 227 height 38
paste input "UNLOCK"
type input "UNLOCK"
click at [820, 564] on h6 "Apply" at bounding box center [817, 559] width 33 height 17
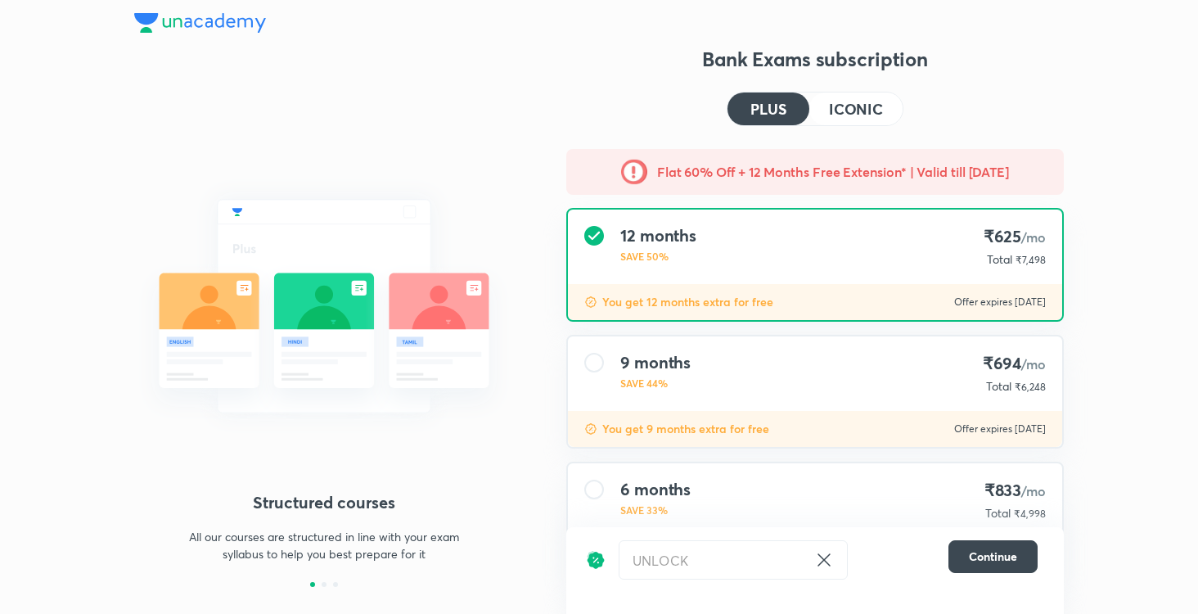
scroll to position [209, 0]
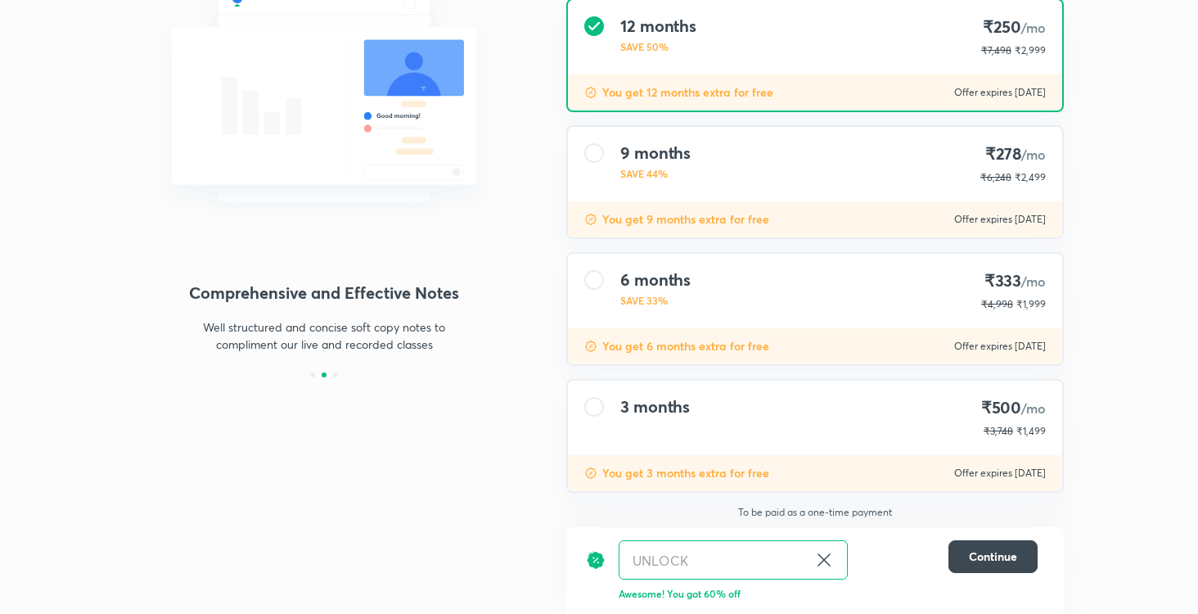
click at [598, 409] on div at bounding box center [594, 407] width 20 height 20
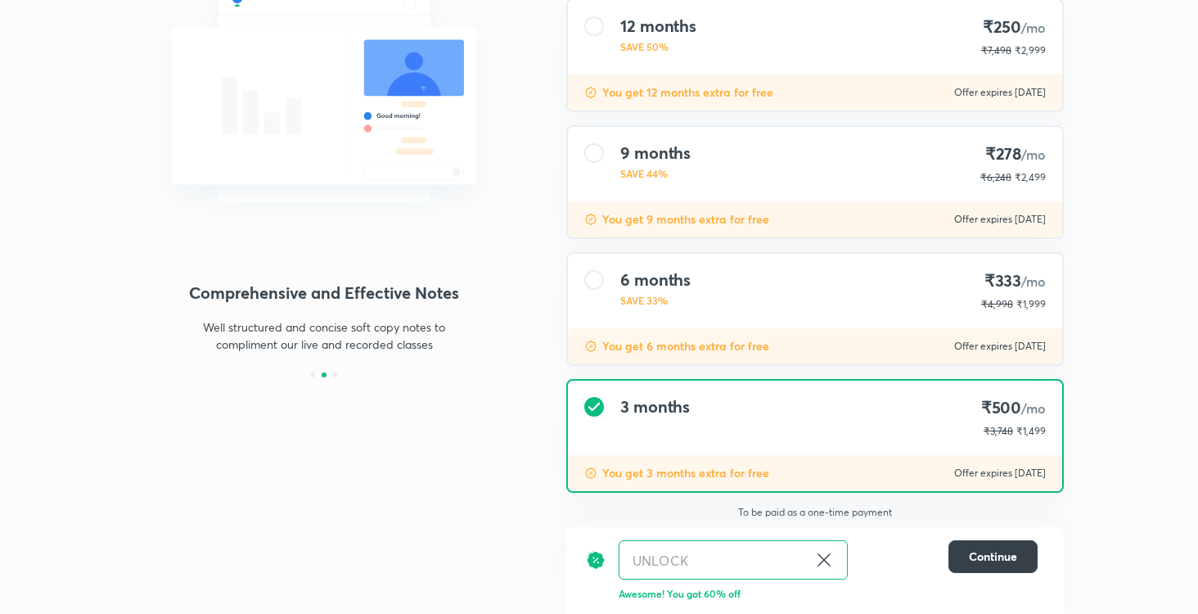
click at [974, 560] on span "Continue" at bounding box center [993, 556] width 48 height 16
